Goal: Transaction & Acquisition: Purchase product/service

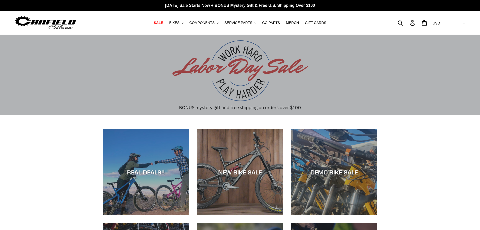
click at [163, 22] on span "SALE" at bounding box center [158, 23] width 9 height 4
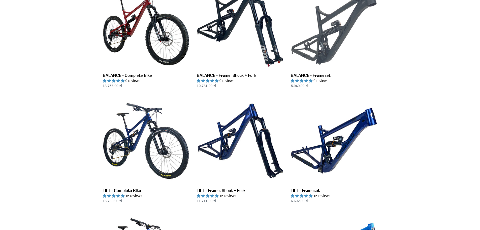
scroll to position [504, 0]
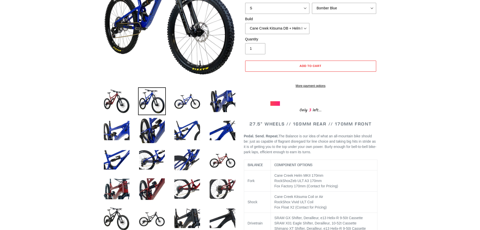
scroll to position [101, 0]
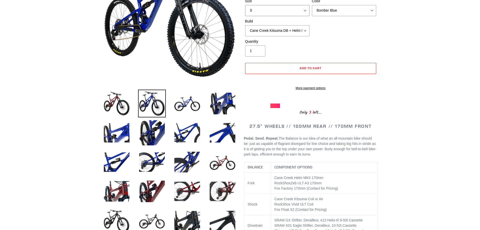
click at [307, 8] on select "S M L XL" at bounding box center [277, 10] width 64 height 11
select select "L"
click at [245, 5] on select "S M L XL" at bounding box center [277, 10] width 64 height 11
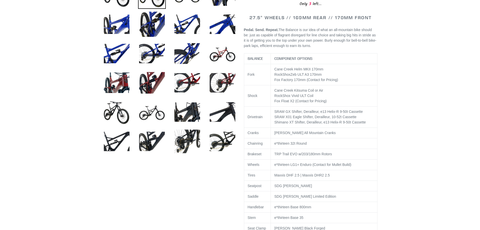
scroll to position [177, 0]
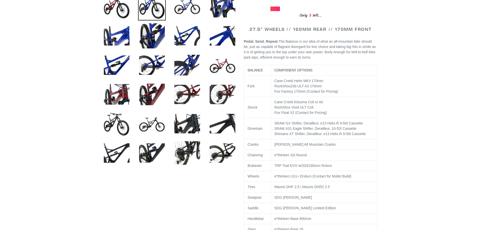
scroll to position [227, 0]
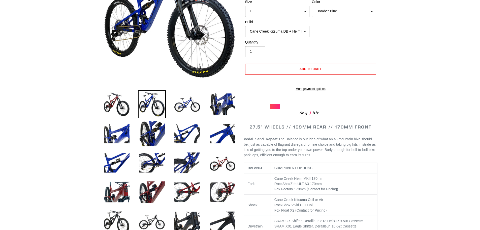
scroll to position [76, 0]
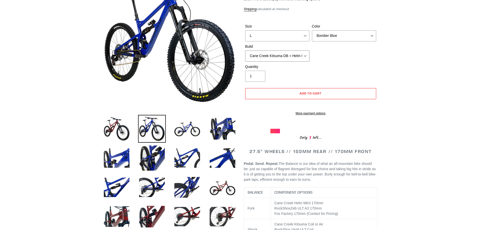
click at [303, 56] on select "Cane Creek Kitsuma DB + Helm MKII + SRAM GX Cane Creek Kitsuma DB + Helm MKII +…" at bounding box center [277, 55] width 64 height 11
click at [245, 50] on select "Cane Creek Kitsuma DB + Helm MKII + SRAM GX Cane Creek Kitsuma DB + Helm MKII +…" at bounding box center [277, 55] width 64 height 11
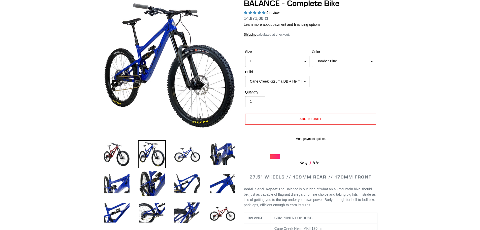
scroll to position [0, 0]
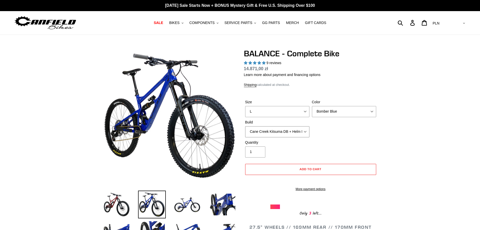
click at [303, 129] on select "Cane Creek Kitsuma DB + Helm MKII + SRAM GX Cane Creek Kitsuma DB + Helm MKII +…" at bounding box center [277, 131] width 64 height 11
select select "Cane Creek Kitsuma DB + Helm MKII + SRAM GX"
click at [245, 126] on select "Cane Creek Kitsuma DB + Helm MKII + SRAM GX Cane Creek Kitsuma DB + Helm MKII +…" at bounding box center [277, 131] width 64 height 11
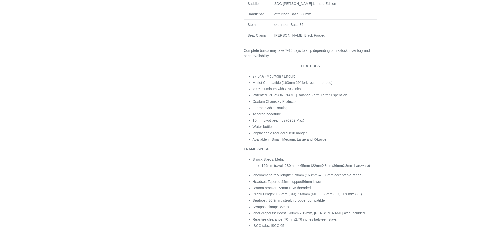
scroll to position [403, 0]
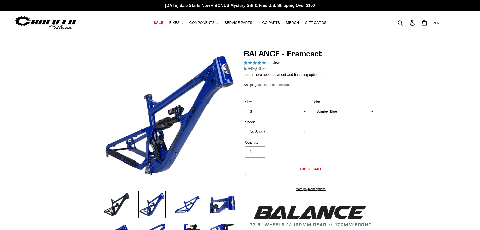
select select "highest-rating"
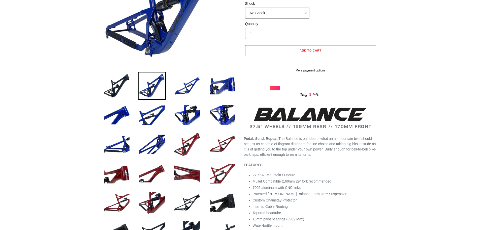
scroll to position [50, 0]
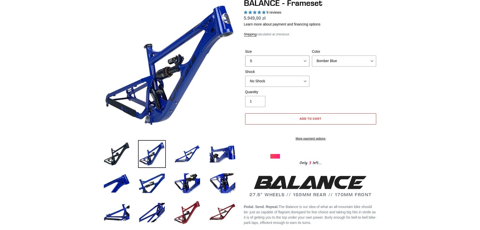
click at [305, 60] on select "S M L XL" at bounding box center [277, 60] width 64 height 11
select select "L"
click at [245, 55] on select "S M L XL" at bounding box center [277, 60] width 64 height 11
click at [307, 83] on select "No Shock Cane Creek Kitsuma Air Öhlins TTX2 Air EXT Storia V3-S" at bounding box center [277, 81] width 64 height 11
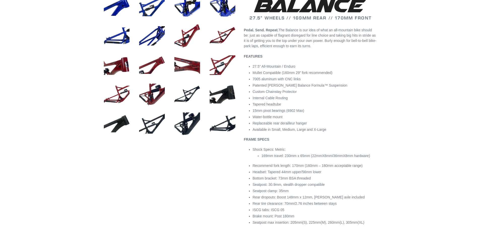
scroll to position [101, 0]
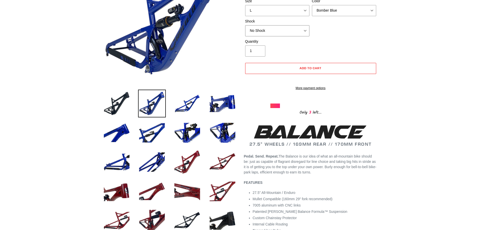
click at [290, 31] on select "No Shock Cane Creek Kitsuma Air Öhlins TTX2 Air EXT Storia V3-S" at bounding box center [277, 30] width 64 height 11
select select "Öhlins TTX2 Air"
click at [245, 25] on select "No Shock Cane Creek Kitsuma Air Öhlins TTX2 Air EXT Storia V3-S" at bounding box center [277, 30] width 64 height 11
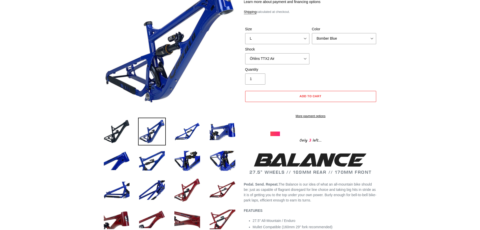
scroll to position [25, 0]
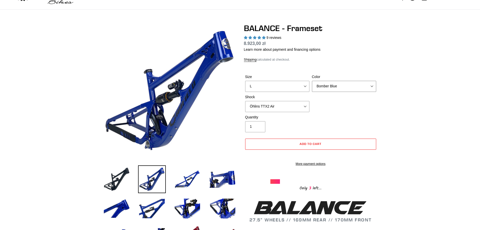
click at [331, 84] on select "Bomber Blue Goat's Blood Stealth Black" at bounding box center [344, 86] width 64 height 11
select select "Goat's Blood"
click at [312, 81] on select "Bomber Blue Goat's Blood Stealth Black" at bounding box center [344, 86] width 64 height 11
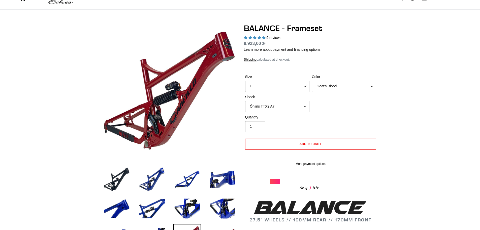
click at [328, 89] on select "Bomber Blue Goat's Blood Stealth Black" at bounding box center [344, 86] width 64 height 11
click at [312, 81] on select "Bomber Blue Goat's Blood Stealth Black" at bounding box center [344, 86] width 64 height 11
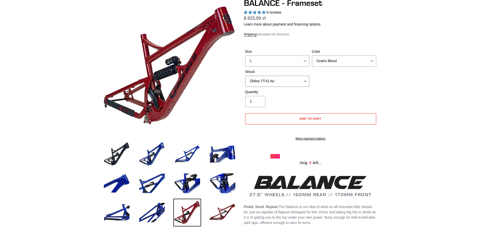
click at [294, 76] on select "No Shock Cane Creek Kitsuma Air Öhlins TTX2 Air EXT Storia V3-S" at bounding box center [277, 81] width 64 height 11
click at [245, 76] on select "No Shock Cane Creek Kitsuma Air Öhlins TTX2 Air EXT Storia V3-S" at bounding box center [277, 81] width 64 height 11
click at [298, 77] on select "No Shock Cane Creek Kitsuma Air Öhlins TTX2 Air EXT Storia V3-S" at bounding box center [277, 81] width 64 height 11
click at [245, 76] on select "No Shock Cane Creek Kitsuma Air Öhlins TTX2 Air EXT Storia V3-S" at bounding box center [277, 81] width 64 height 11
click at [289, 81] on select "No Shock Cane Creek Kitsuma Air Öhlins TTX2 Air EXT Storia V3-S" at bounding box center [277, 81] width 64 height 11
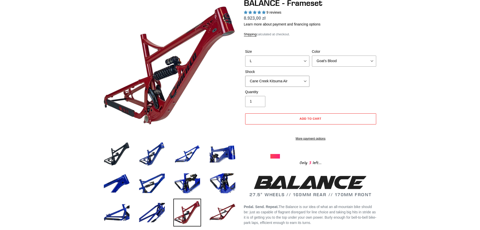
click at [245, 76] on select "No Shock Cane Creek Kitsuma Air Öhlins TTX2 Air EXT Storia V3-S" at bounding box center [277, 81] width 64 height 11
click at [284, 83] on select "No Shock Cane Creek Kitsuma Air Öhlins TTX2 Air EXT Storia V3-S" at bounding box center [277, 81] width 64 height 11
click at [245, 76] on select "No Shock Cane Creek Kitsuma Air Öhlins TTX2 Air EXT Storia V3-S" at bounding box center [277, 81] width 64 height 11
click at [284, 81] on select "No Shock Cane Creek Kitsuma Air Öhlins TTX2 Air EXT Storia V3-S" at bounding box center [277, 81] width 64 height 11
select select "Cane Creek Kitsuma Air"
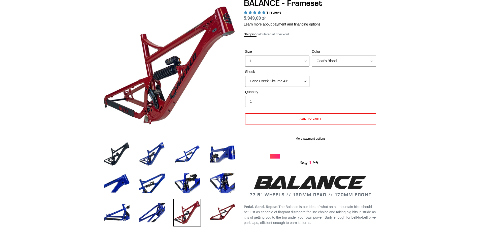
click at [245, 76] on select "No Shock Cane Creek Kitsuma Air Öhlins TTX2 Air EXT Storia V3-S" at bounding box center [277, 81] width 64 height 11
click at [283, 82] on select "No Shock Cane Creek Kitsuma Air Öhlins TTX2 Air EXT Storia V3-S" at bounding box center [277, 81] width 64 height 11
click at [331, 83] on div "Size S M L XL Color Bomber Blue Goat's Blood Stealth Black Shock No Shock" at bounding box center [311, 69] width 134 height 40
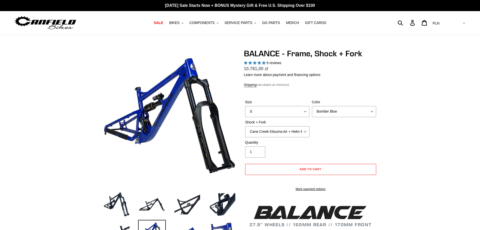
select select "highest-rating"
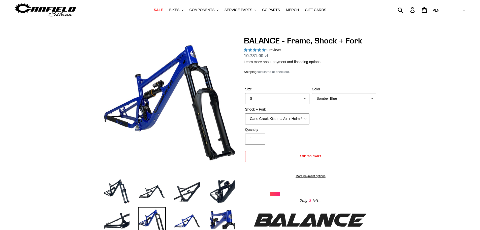
scroll to position [25, 0]
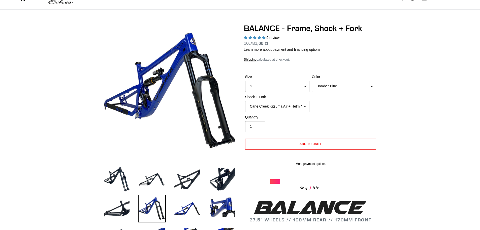
click at [303, 87] on select "S M L XL" at bounding box center [277, 86] width 64 height 11
select select "L"
click at [245, 81] on select "S M L XL" at bounding box center [277, 86] width 64 height 11
click at [333, 85] on select "Bomber Blue Goat's Blood Stealth Black" at bounding box center [344, 86] width 64 height 11
select select "Goat's Blood"
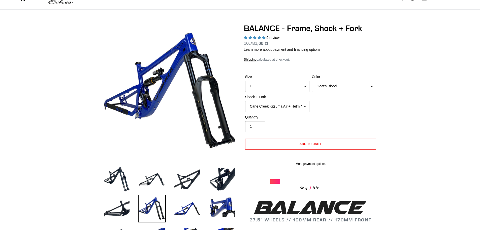
click at [312, 81] on select "Bomber Blue Goat's Blood Stealth Black" at bounding box center [344, 86] width 64 height 11
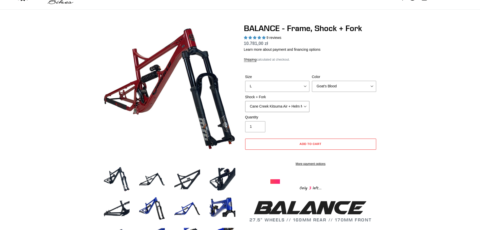
click at [305, 104] on select "Cane Creek Kitsuma Air + Helm MKII 27.5 170mm Fox Float X2 or DHX2 + Fox Float …" at bounding box center [277, 106] width 64 height 11
click at [245, 101] on select "Cane Creek Kitsuma Air + Helm MKII 27.5 170mm Fox Float X2 or DHX2 + Fox Float …" at bounding box center [277, 106] width 64 height 11
click at [302, 107] on select "Cane Creek Kitsuma Air + Helm MKII 27.5 170mm Fox Float X2 or DHX2 + Fox Float …" at bounding box center [277, 106] width 64 height 11
click at [245, 101] on select "Cane Creek Kitsuma Air + Helm MKII 27.5 170mm Fox Float X2 or DHX2 + Fox Float …" at bounding box center [277, 106] width 64 height 11
click at [300, 105] on select "Cane Creek Kitsuma Air + Helm MKII 27.5 170mm Fox Float X2 or DHX2 + Fox Float …" at bounding box center [277, 106] width 64 height 11
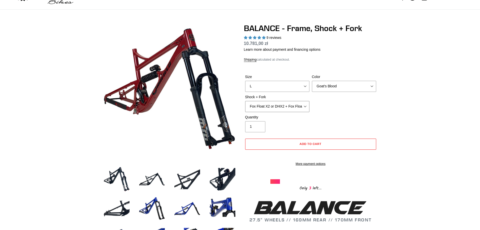
click at [245, 101] on select "Cane Creek Kitsuma Air + Helm MKII 27.5 170mm Fox Float X2 or DHX2 + Fox Float …" at bounding box center [277, 106] width 64 height 11
click at [294, 106] on select "Cane Creek Kitsuma Air + Helm MKII 27.5 170mm Fox Float X2 or DHX2 + Fox Float …" at bounding box center [277, 106] width 64 height 11
click at [245, 101] on select "Cane Creek Kitsuma Air + Helm MKII 27.5 170mm Fox Float X2 or DHX2 + Fox Float …" at bounding box center [277, 106] width 64 height 11
click at [286, 108] on select "Cane Creek Kitsuma Air + Helm MKII 27.5 170mm Fox Float X2 or DHX2 + Fox Float …" at bounding box center [277, 106] width 64 height 11
select select "Fox Float X2 or DHX2 + Fox Float GripX2 Kashima 170mm (29 or 27.5)"
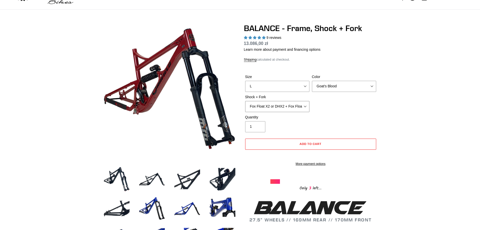
click at [245, 101] on select "Cane Creek Kitsuma Air + Helm MKII 27.5 170mm Fox Float X2 or DHX2 + Fox Float …" at bounding box center [277, 106] width 64 height 11
click at [292, 107] on select "Cane Creek Kitsuma Air + Helm MKII 27.5 170mm Fox Float X2 or DHX2 + Fox Float …" at bounding box center [277, 106] width 64 height 11
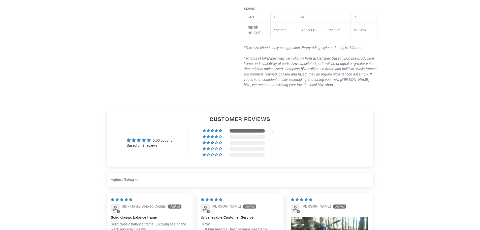
scroll to position [782, 0]
